Goal: Find specific page/section: Find specific page/section

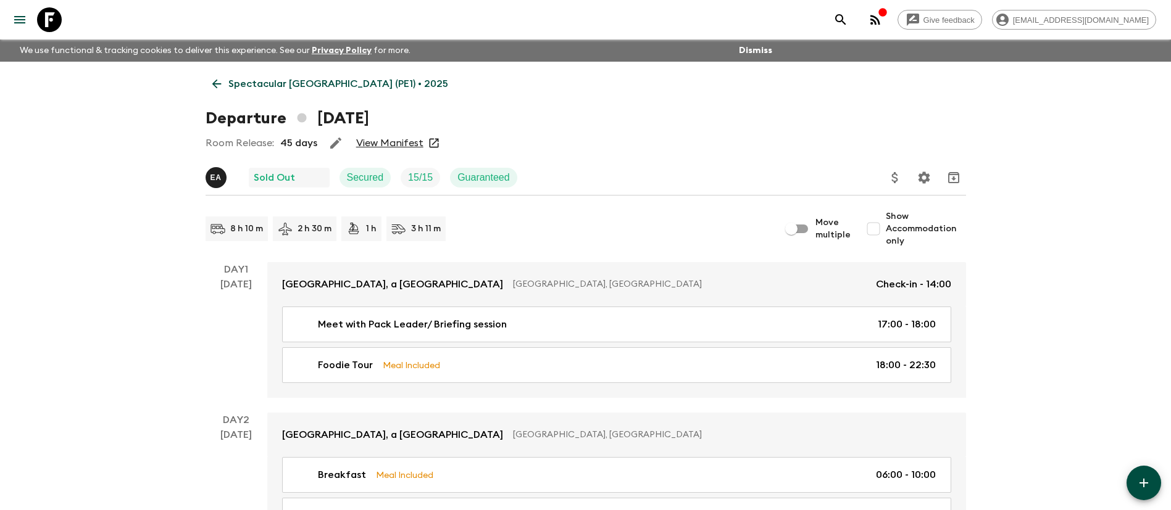
click at [239, 83] on p "Spectacular [GEOGRAPHIC_DATA] (PE1) • 2025" at bounding box center [338, 84] width 220 height 15
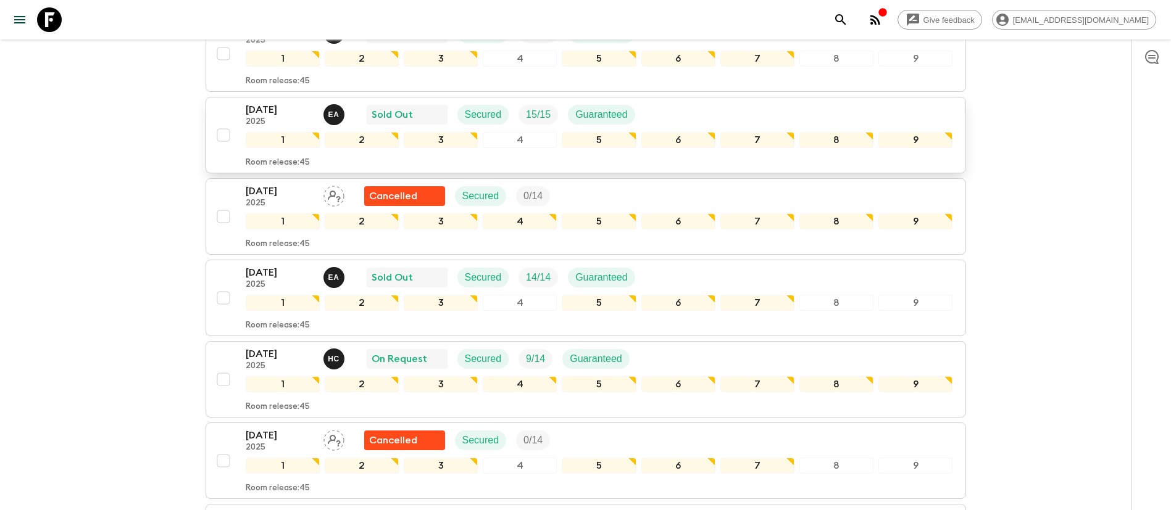
scroll to position [370, 0]
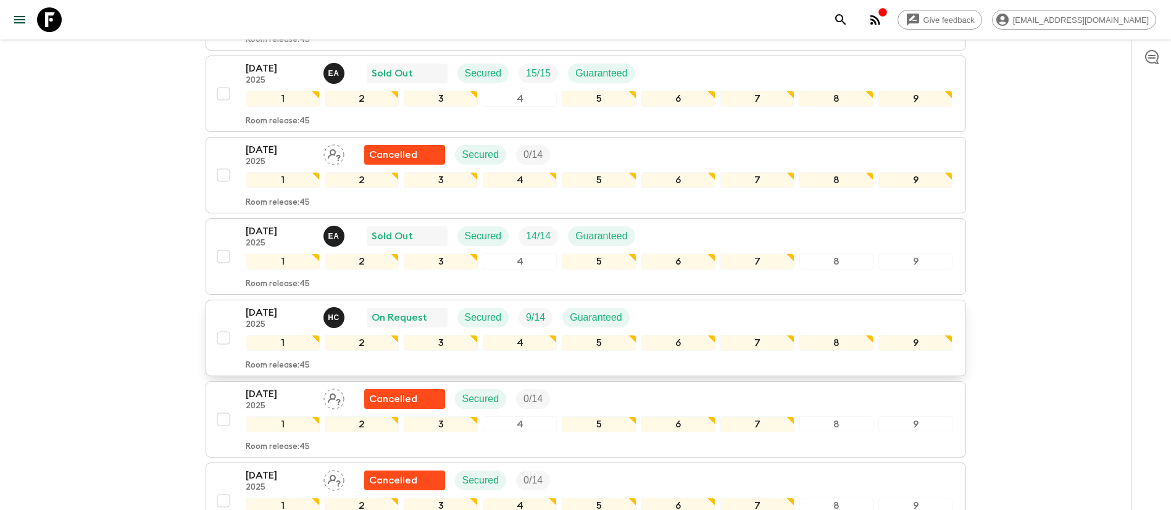
click at [708, 318] on div "[DATE] 2025 H C On Request Secured 9 / 14 Guaranteed" at bounding box center [599, 318] width 707 height 25
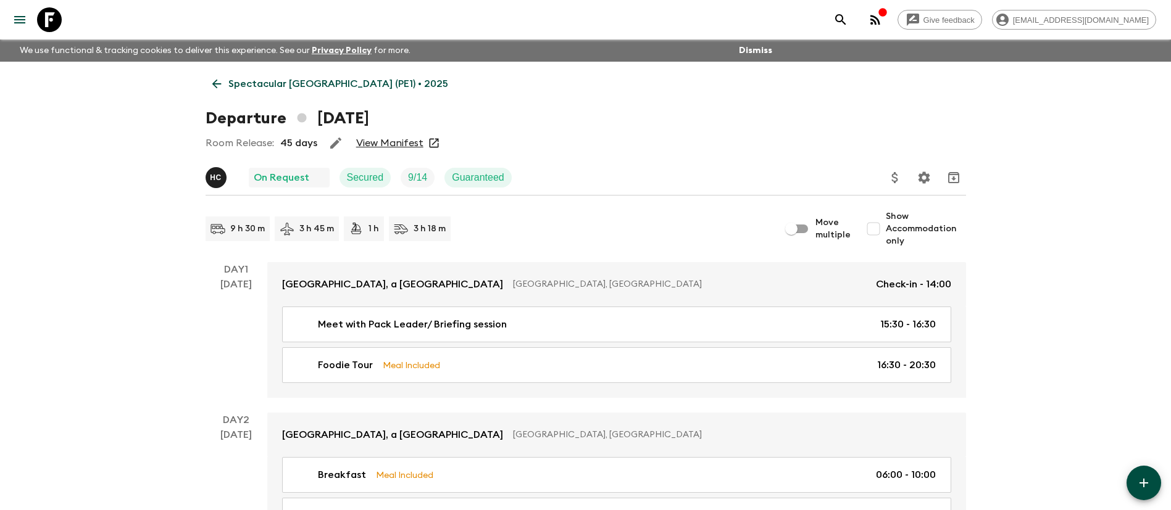
click at [383, 144] on link "View Manifest" at bounding box center [389, 143] width 67 height 12
click at [397, 140] on link "View Manifest" at bounding box center [389, 143] width 67 height 12
click at [310, 77] on p "Spectacular [GEOGRAPHIC_DATA] (PE1) • 2025" at bounding box center [338, 84] width 220 height 15
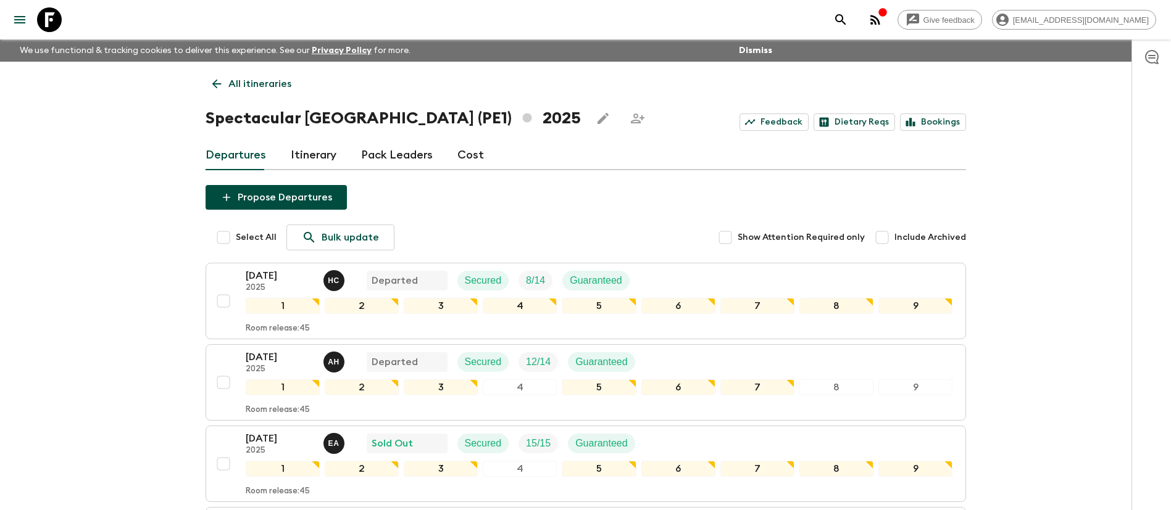
click at [257, 80] on p "All itineraries" at bounding box center [259, 84] width 63 height 15
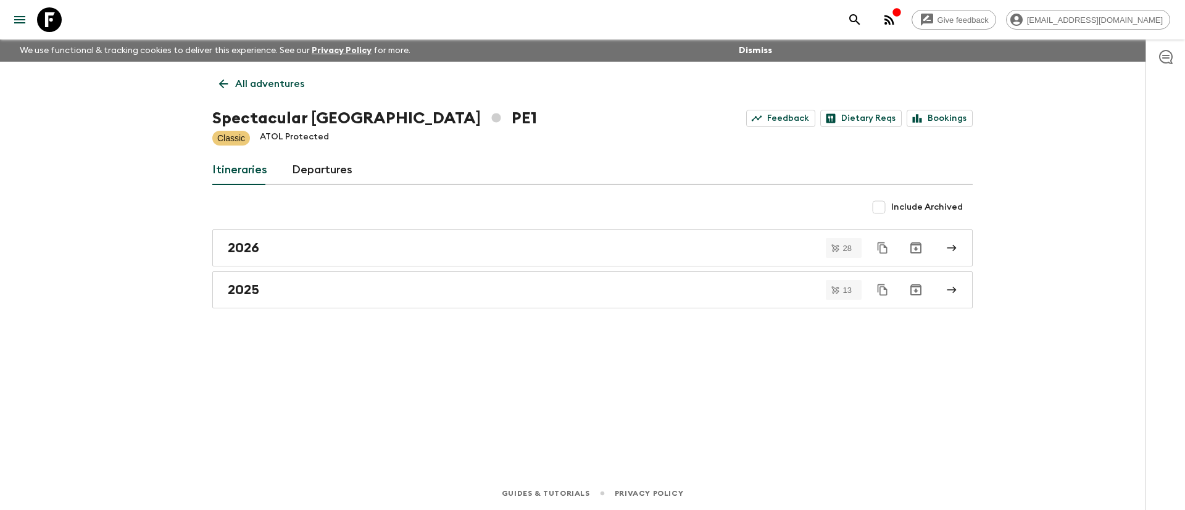
click at [272, 89] on p "All adventures" at bounding box center [269, 84] width 69 height 15
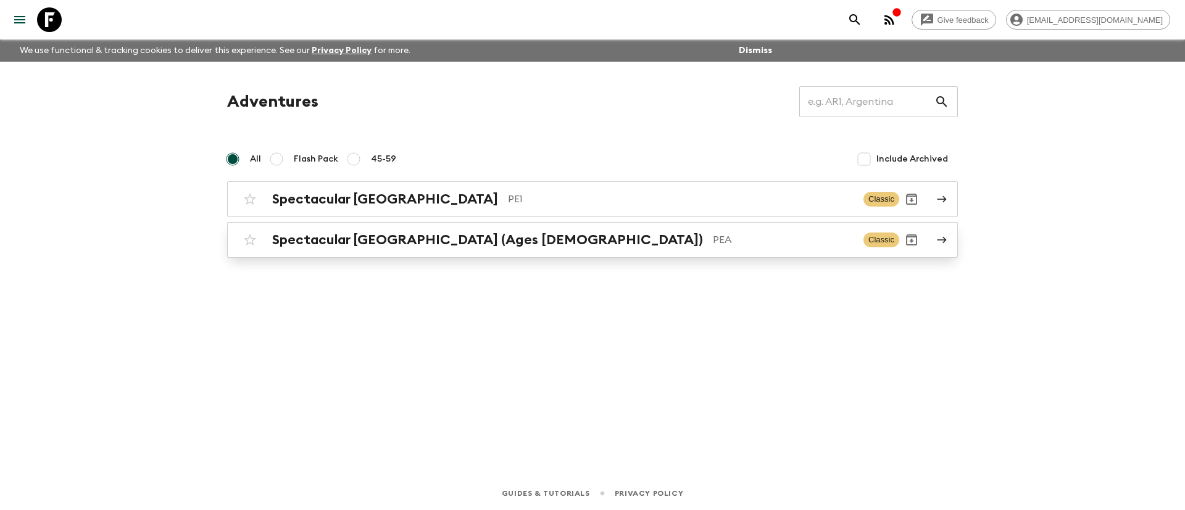
click at [313, 240] on h2 "Spectacular [GEOGRAPHIC_DATA] (Ages [DEMOGRAPHIC_DATA])" at bounding box center [487, 240] width 431 height 16
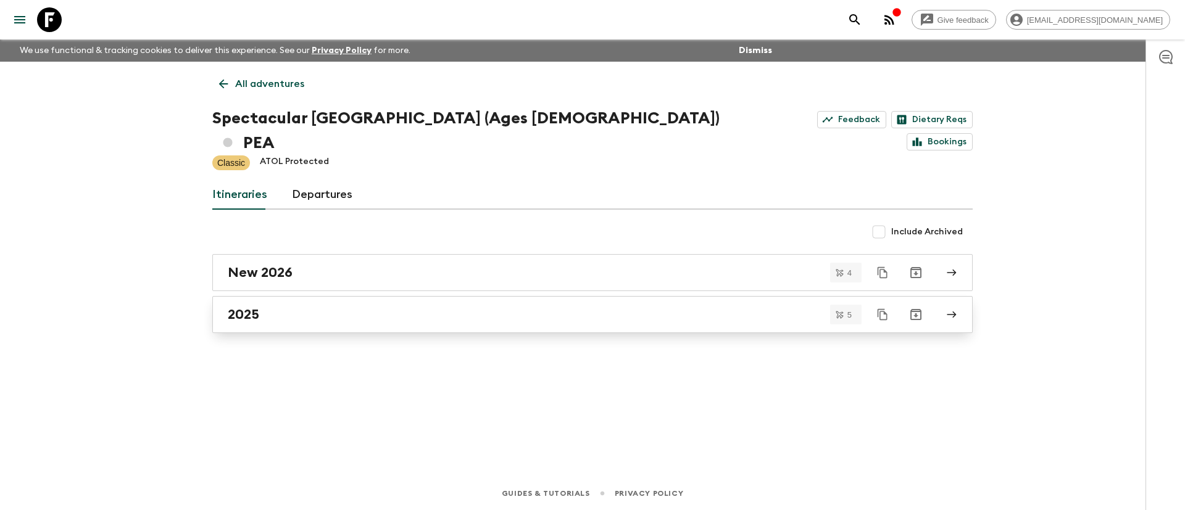
click at [301, 307] on div "2025" at bounding box center [581, 315] width 706 height 16
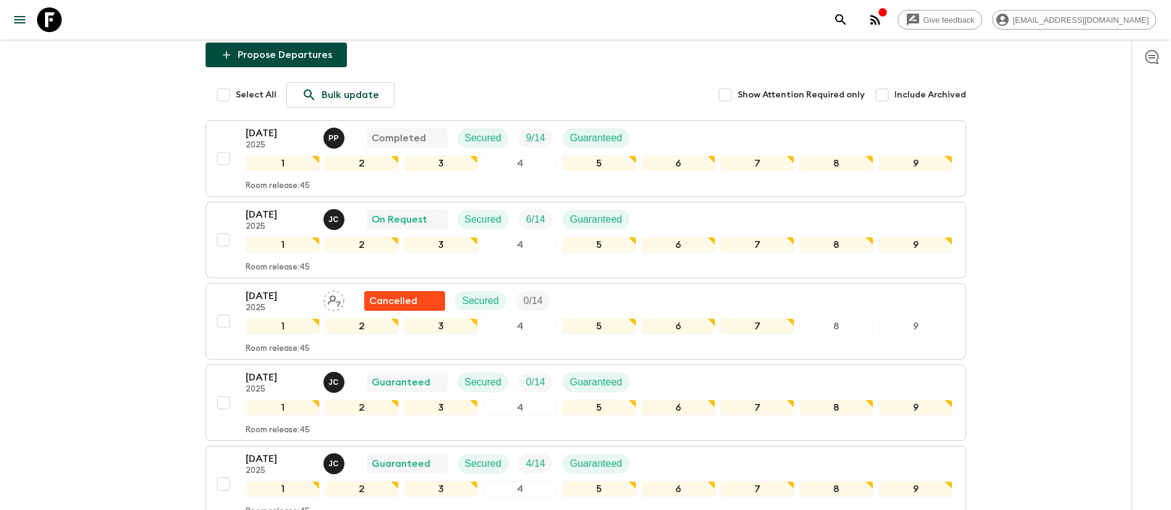
scroll to position [185, 0]
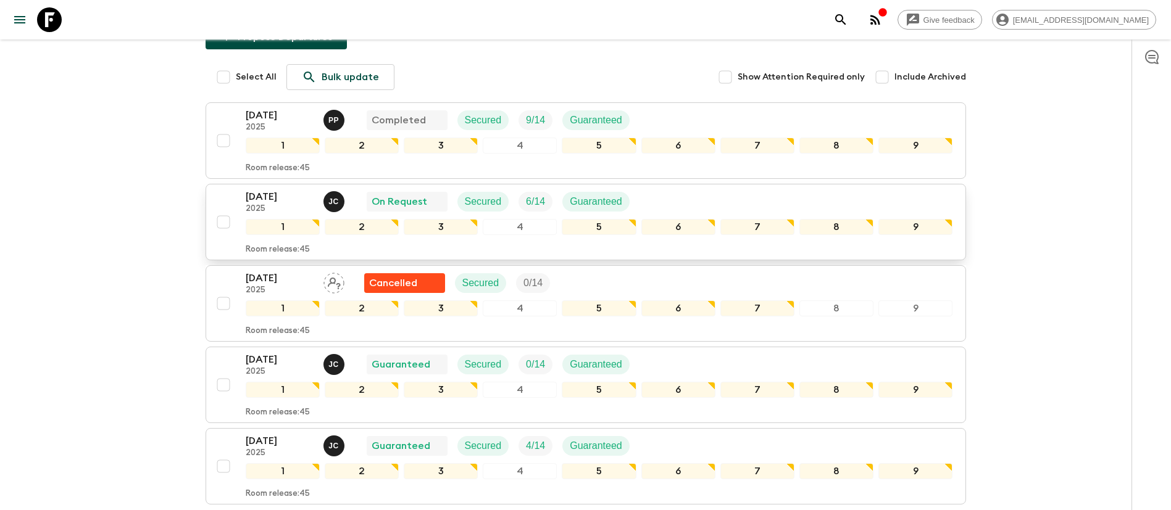
click at [654, 189] on div "[DATE] 2025 [PERSON_NAME] On Request Secured 6 / 14 Guaranteed" at bounding box center [599, 201] width 707 height 25
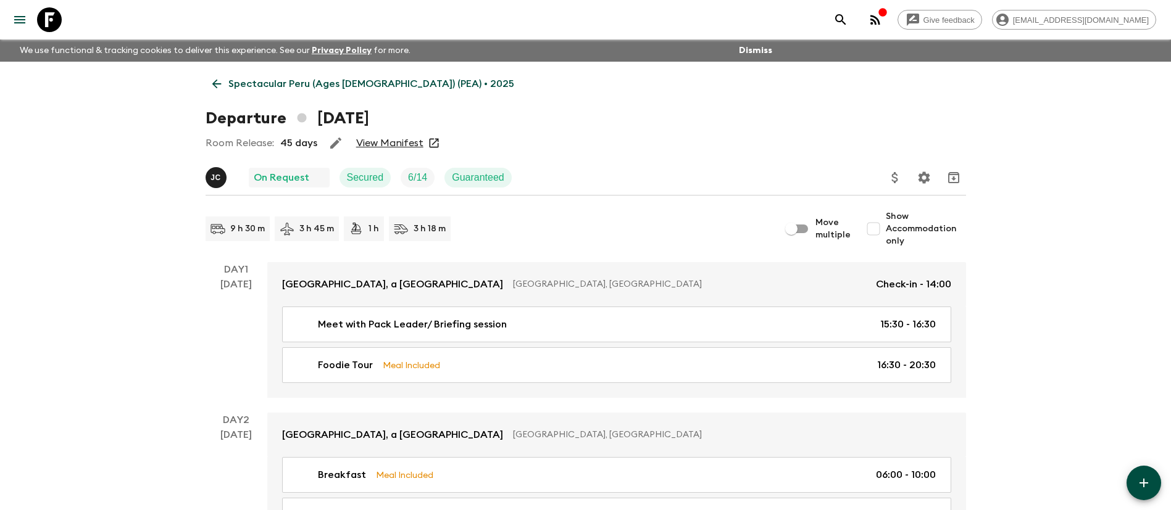
click at [414, 143] on link "View Manifest" at bounding box center [389, 143] width 67 height 12
click at [418, 148] on link "View Manifest" at bounding box center [389, 143] width 67 height 12
click at [280, 78] on p "Spectacular Peru (Ages [DEMOGRAPHIC_DATA]) (PEA) • 2025" at bounding box center [371, 84] width 286 height 15
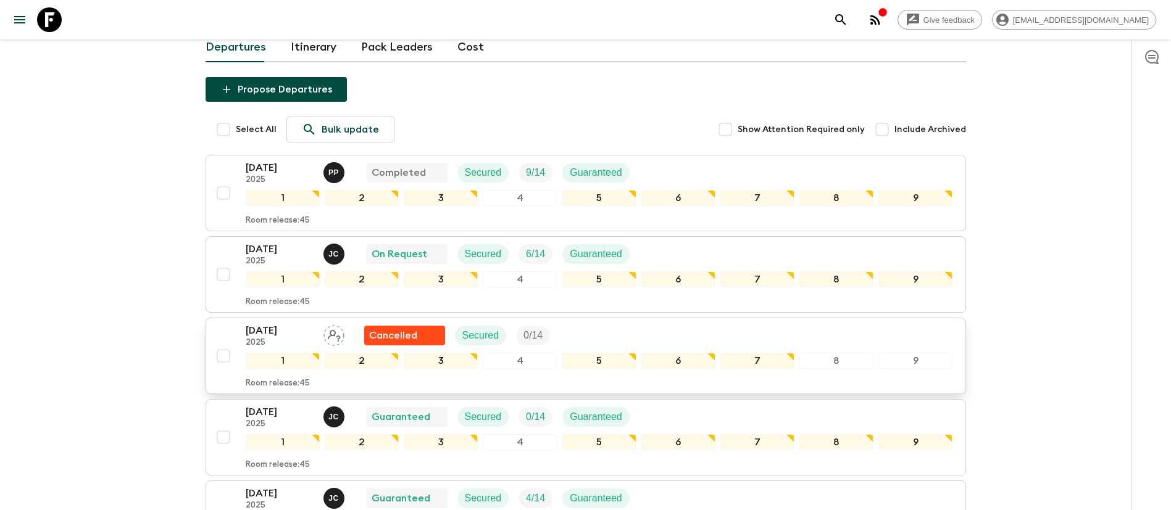
scroll to position [93, 0]
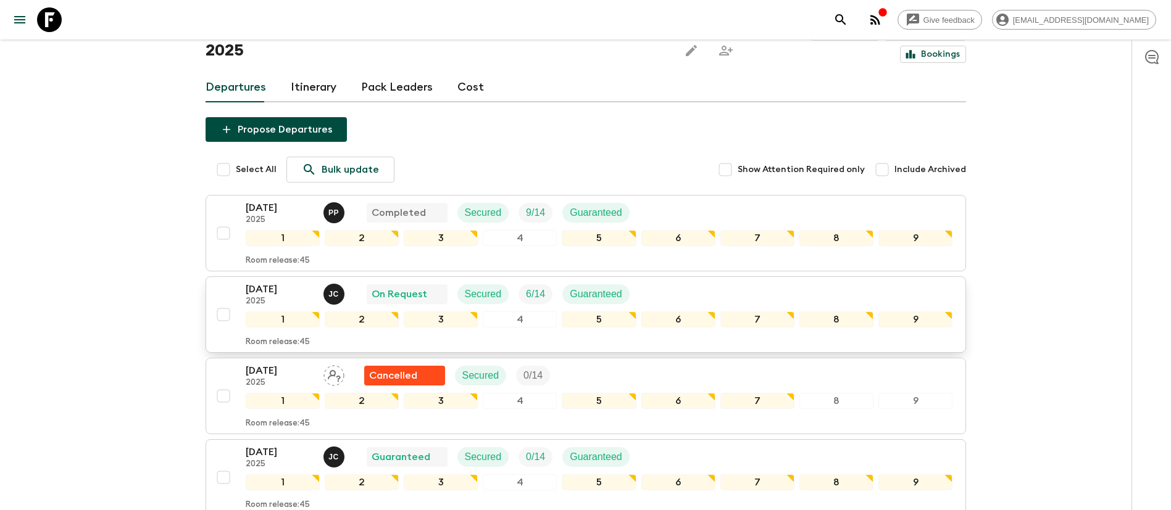
click at [673, 282] on div "[DATE] 2025 [PERSON_NAME] On Request Secured 6 / 14 Guaranteed" at bounding box center [599, 294] width 707 height 25
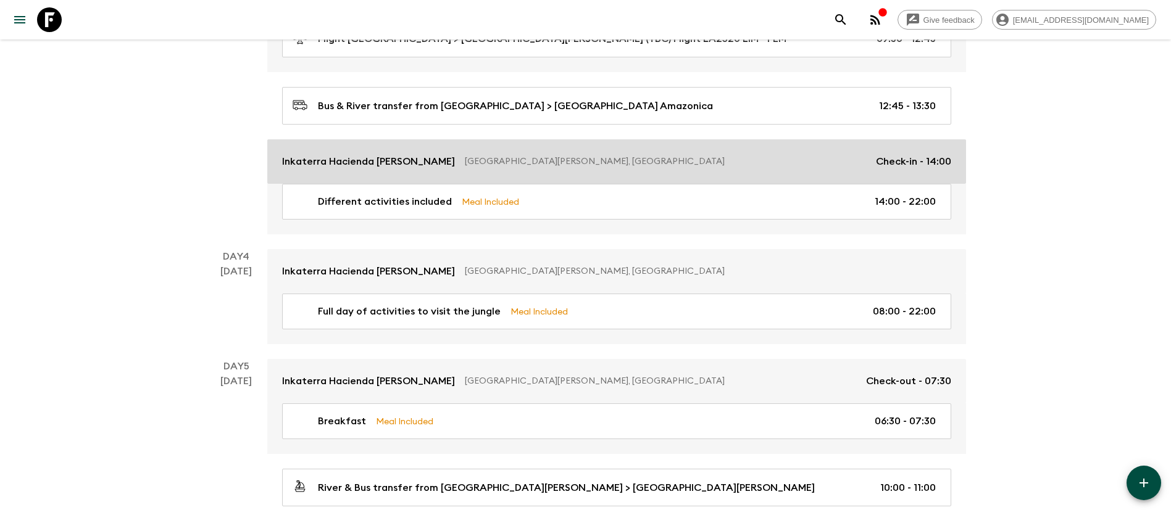
scroll to position [794, 0]
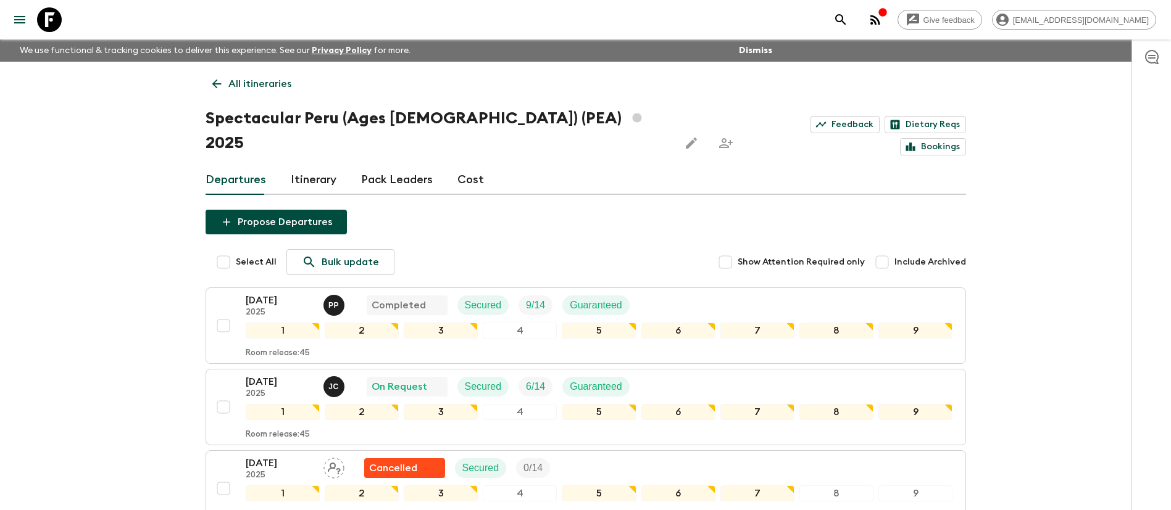
click at [224, 86] on link "All itineraries" at bounding box center [252, 84] width 93 height 25
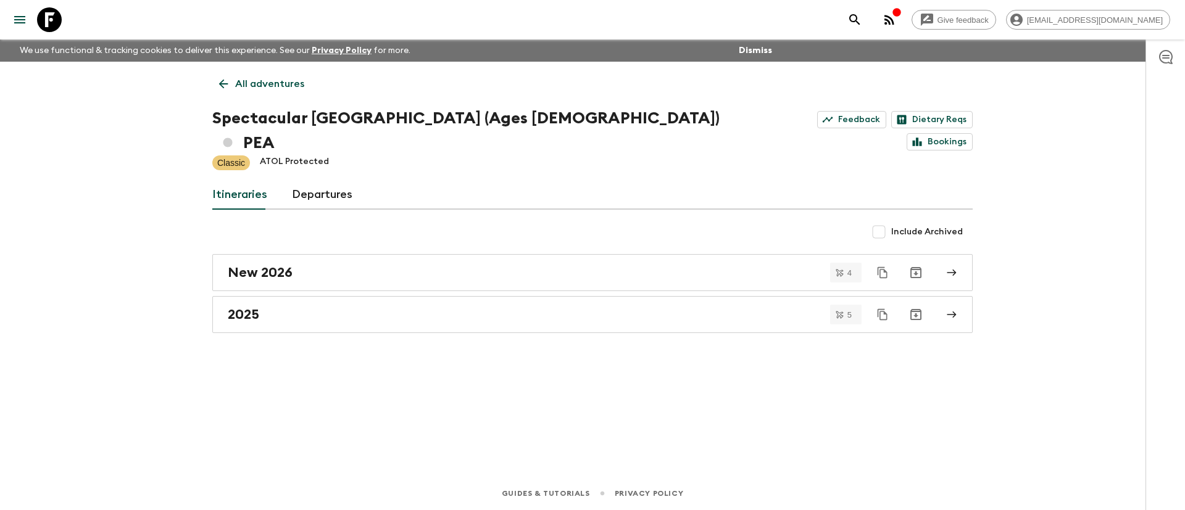
click at [285, 82] on p "All adventures" at bounding box center [269, 84] width 69 height 15
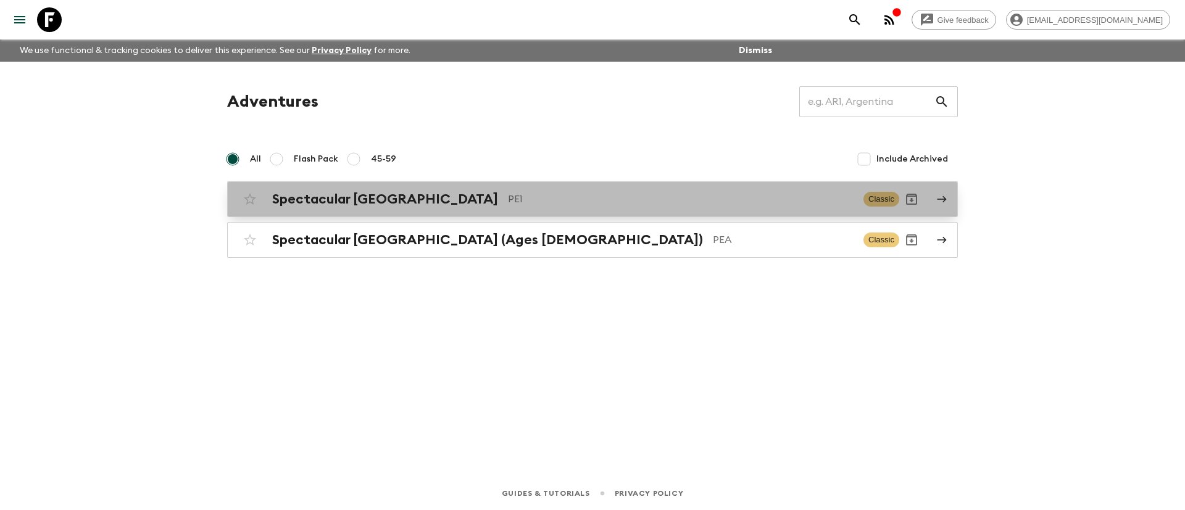
click at [508, 196] on p "PE1" at bounding box center [681, 199] width 346 height 15
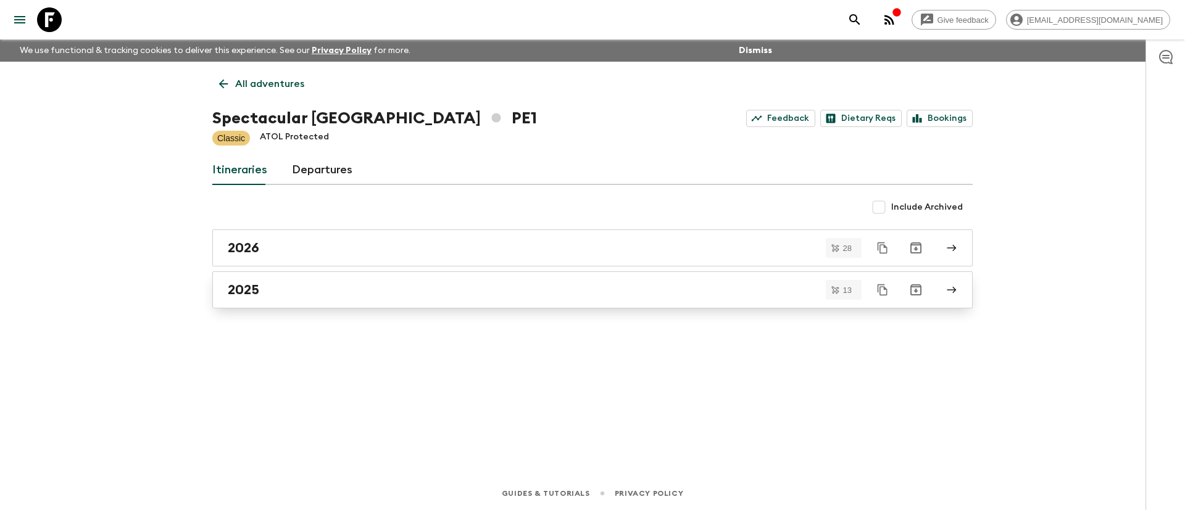
click at [386, 291] on div "2025" at bounding box center [581, 290] width 706 height 16
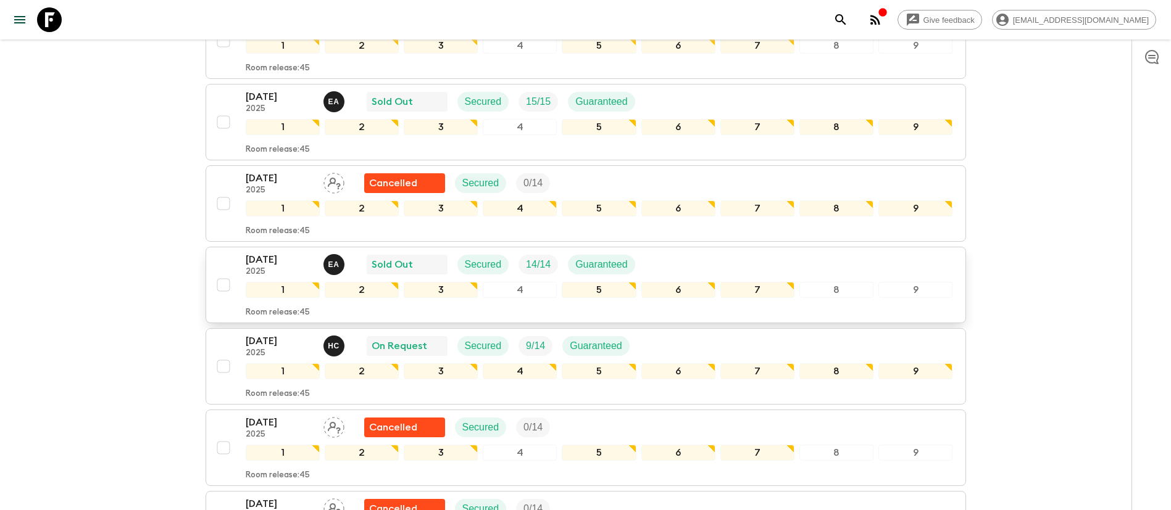
scroll to position [370, 0]
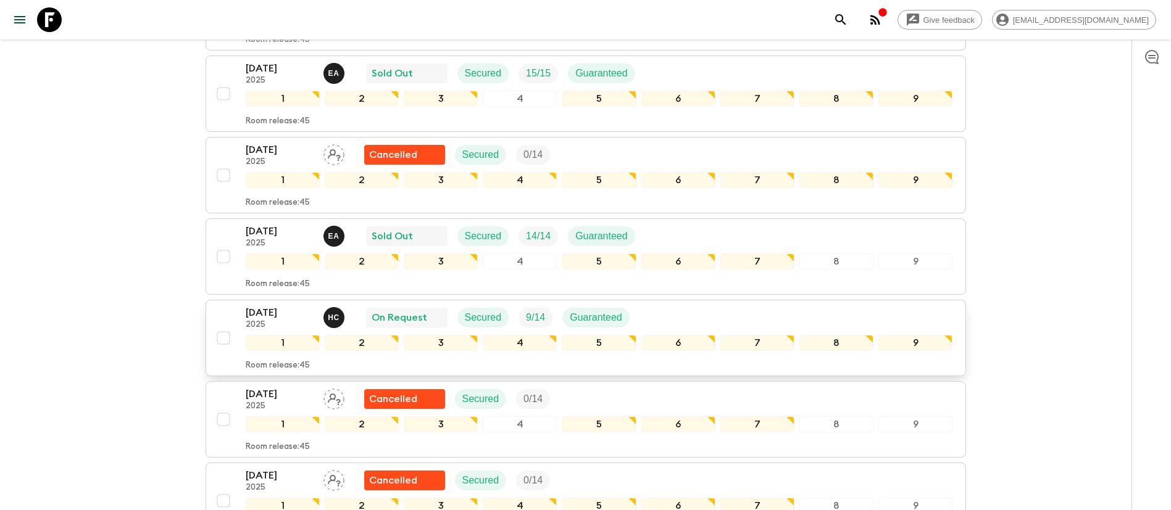
click at [639, 318] on div "[DATE] 2025 H C On Request Secured 9 / 14 Guaranteed" at bounding box center [599, 318] width 707 height 25
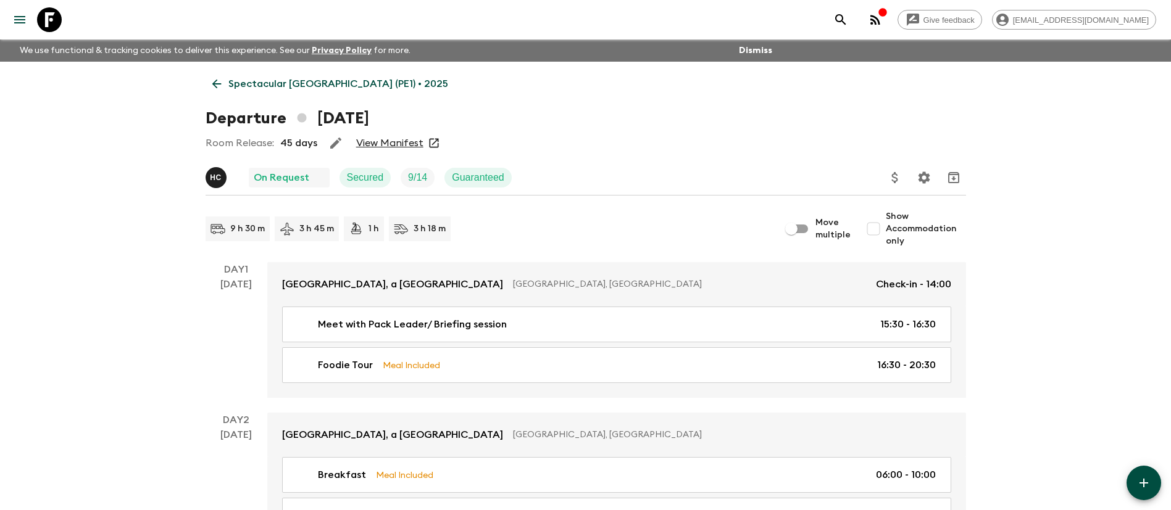
click at [399, 141] on link "View Manifest" at bounding box center [389, 143] width 67 height 12
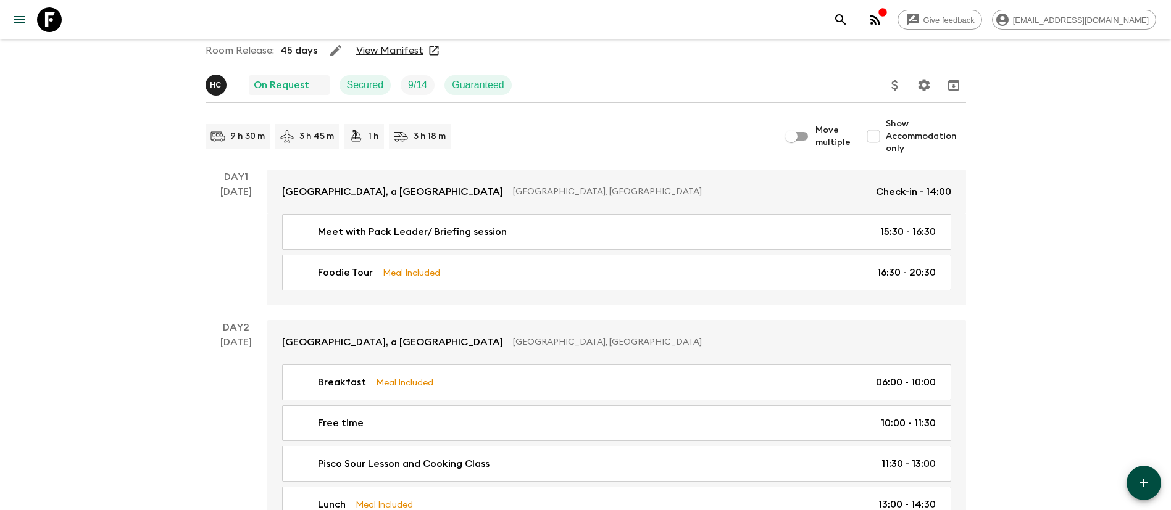
scroll to position [539, 0]
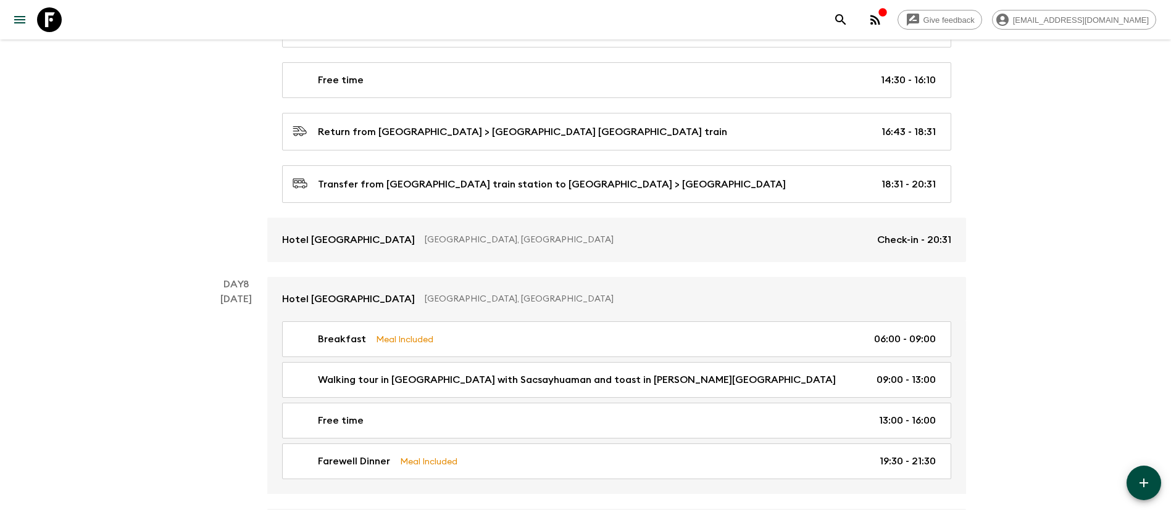
scroll to position [2328, 0]
